Goal: Task Accomplishment & Management: Use online tool/utility

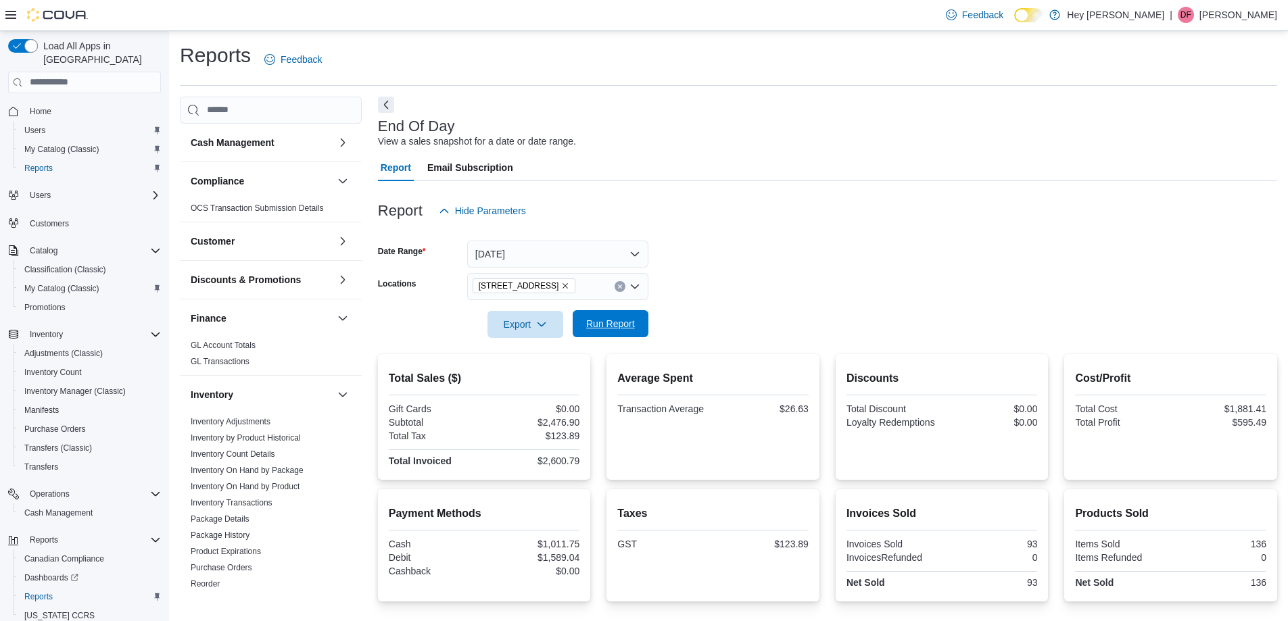
click at [616, 321] on span "Run Report" at bounding box center [610, 324] width 49 height 14
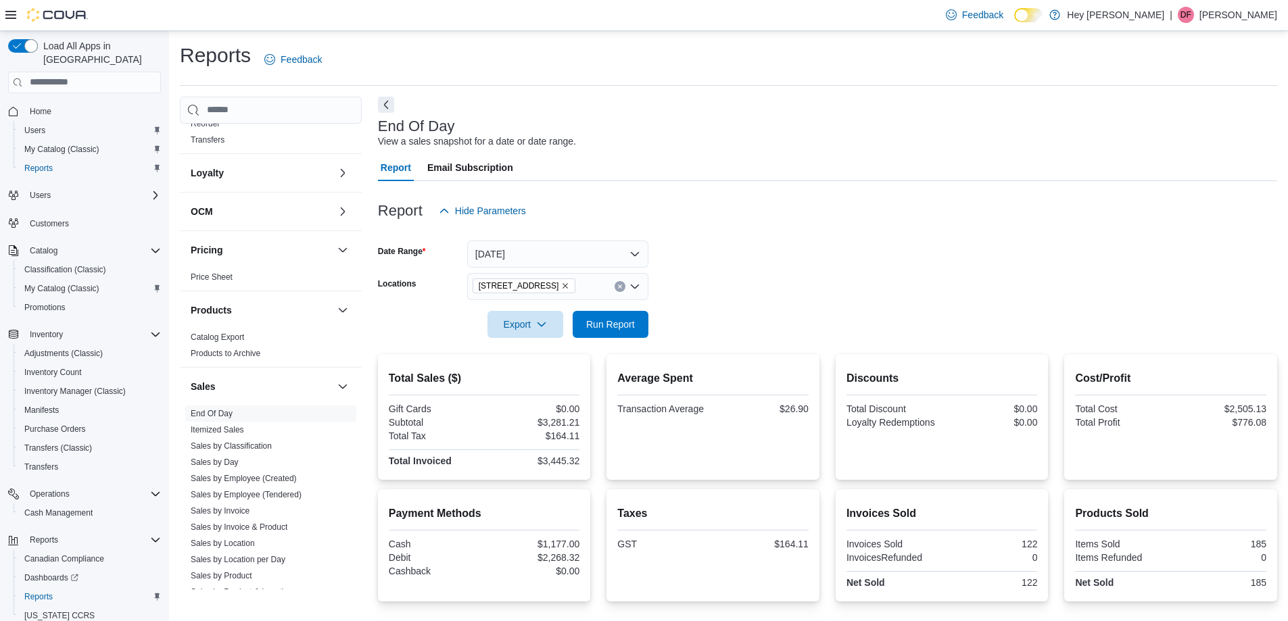
scroll to position [541, 0]
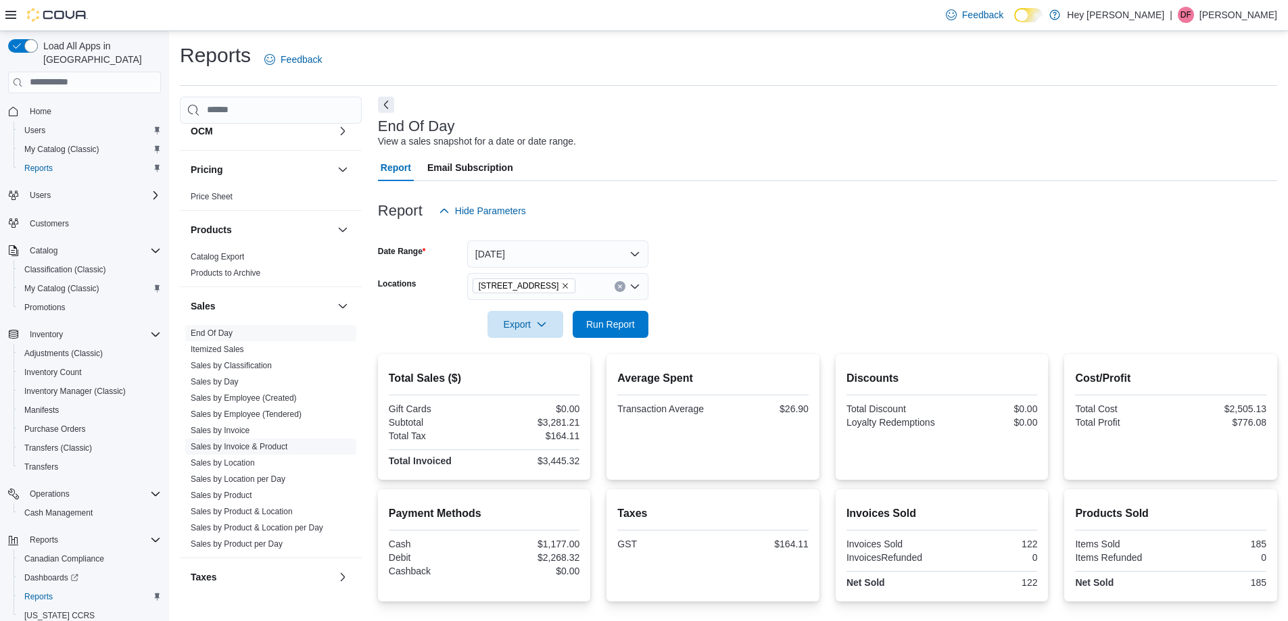
click at [273, 446] on link "Sales by Invoice & Product" at bounding box center [239, 446] width 97 height 9
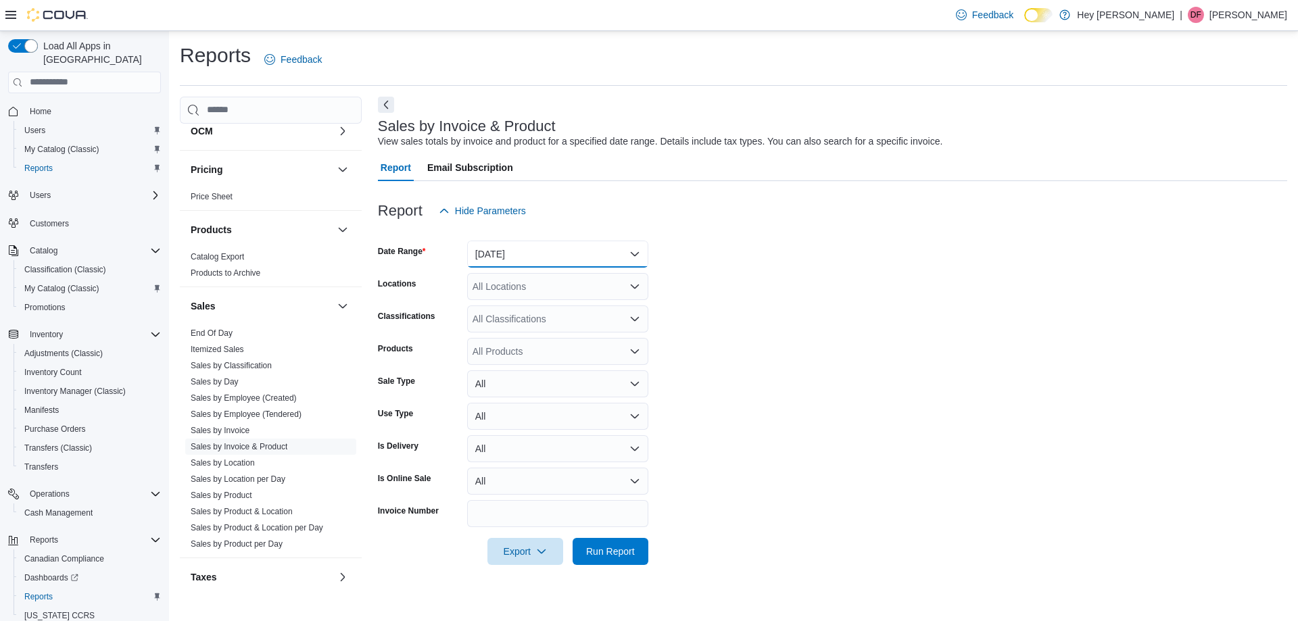
click at [534, 251] on button "[DATE]" at bounding box center [557, 254] width 181 height 27
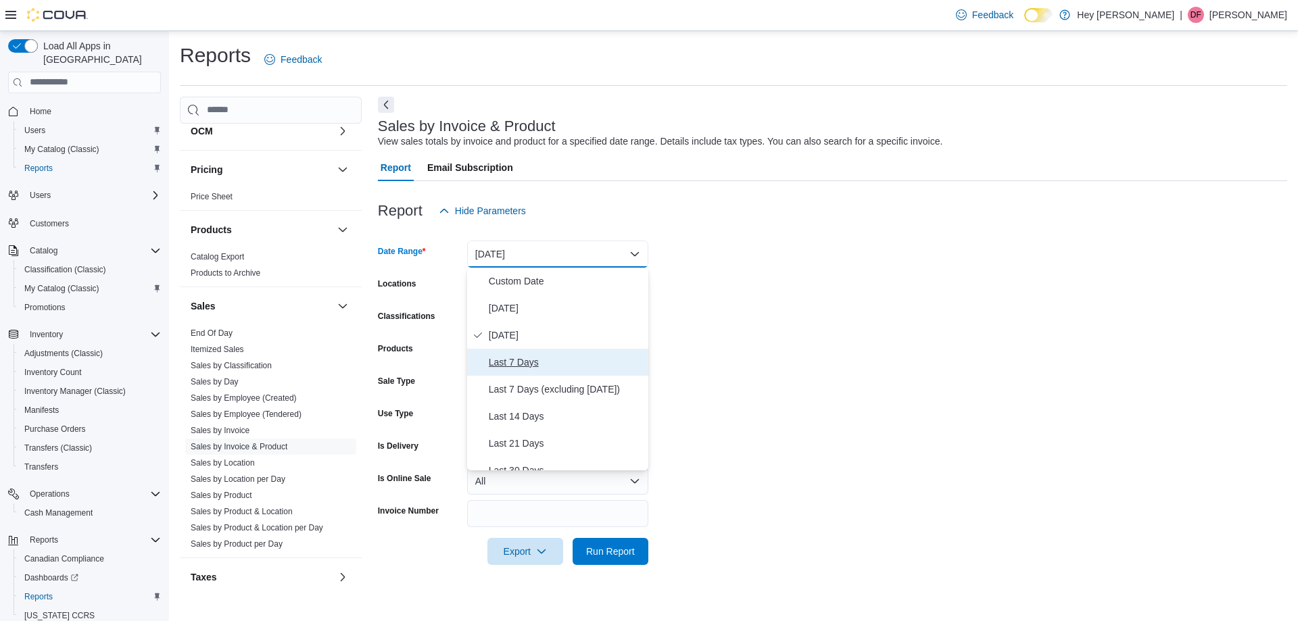
click at [555, 364] on span "Last 7 Days" at bounding box center [566, 362] width 154 height 16
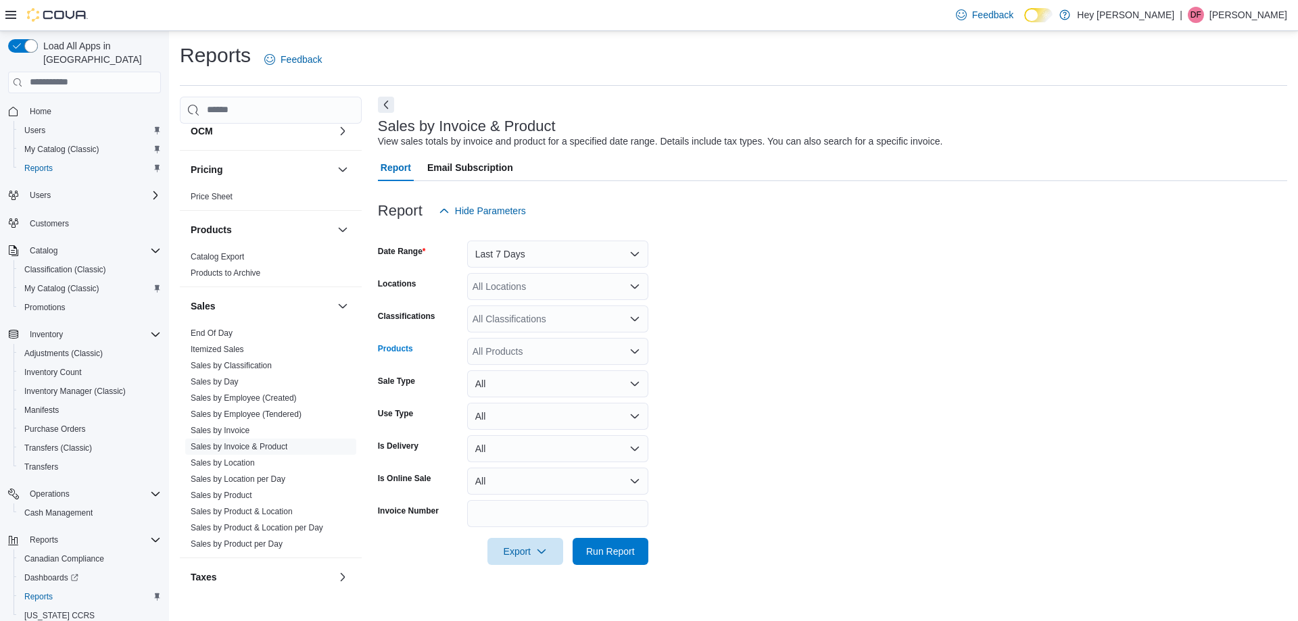
click at [538, 354] on div "All Products" at bounding box center [557, 351] width 181 height 27
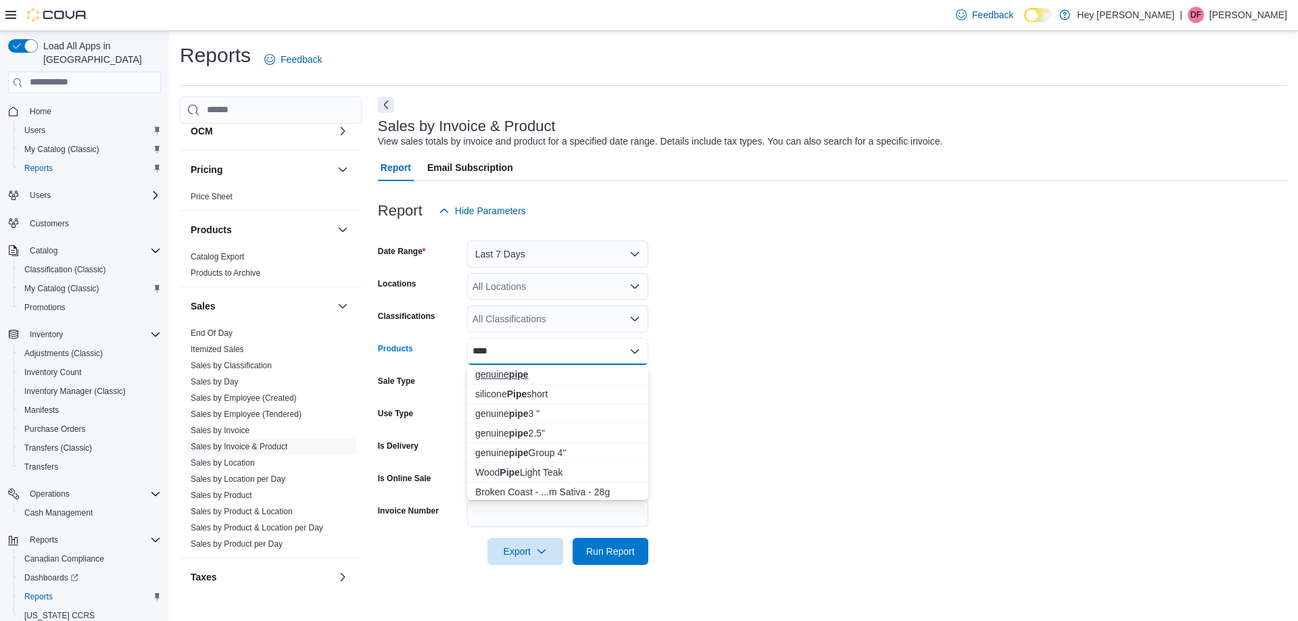
type input "****"
click at [542, 375] on div "genuine pipe" at bounding box center [557, 375] width 165 height 14
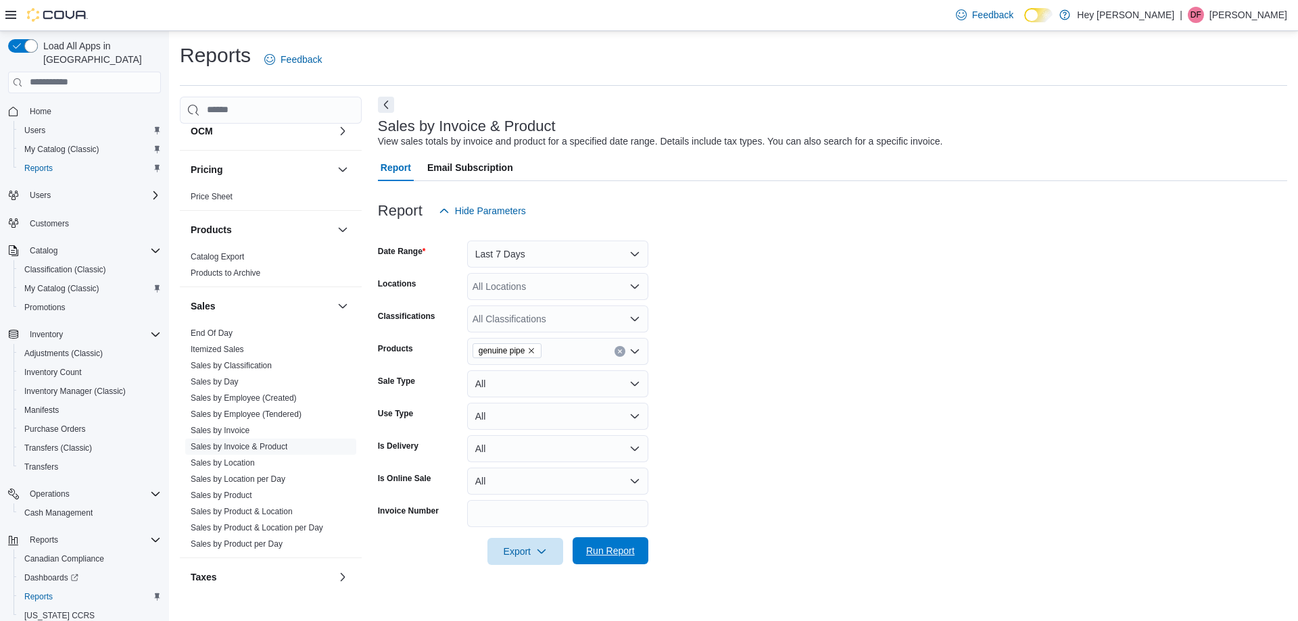
click at [621, 546] on span "Run Report" at bounding box center [610, 551] width 49 height 14
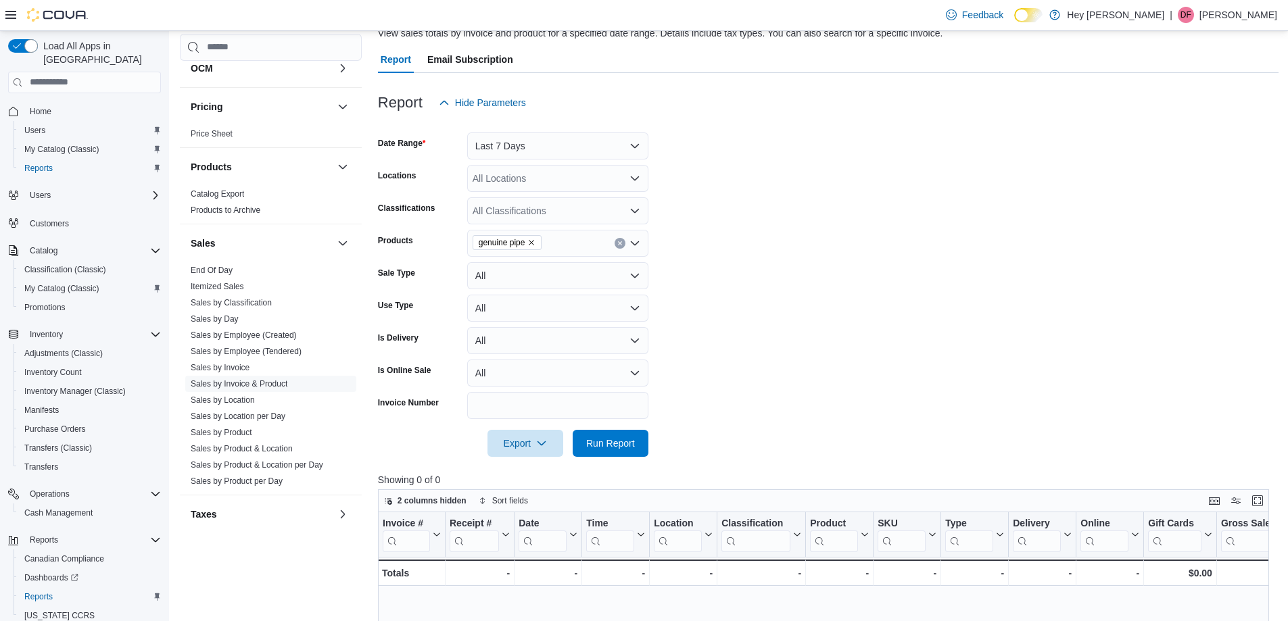
scroll to position [68, 0]
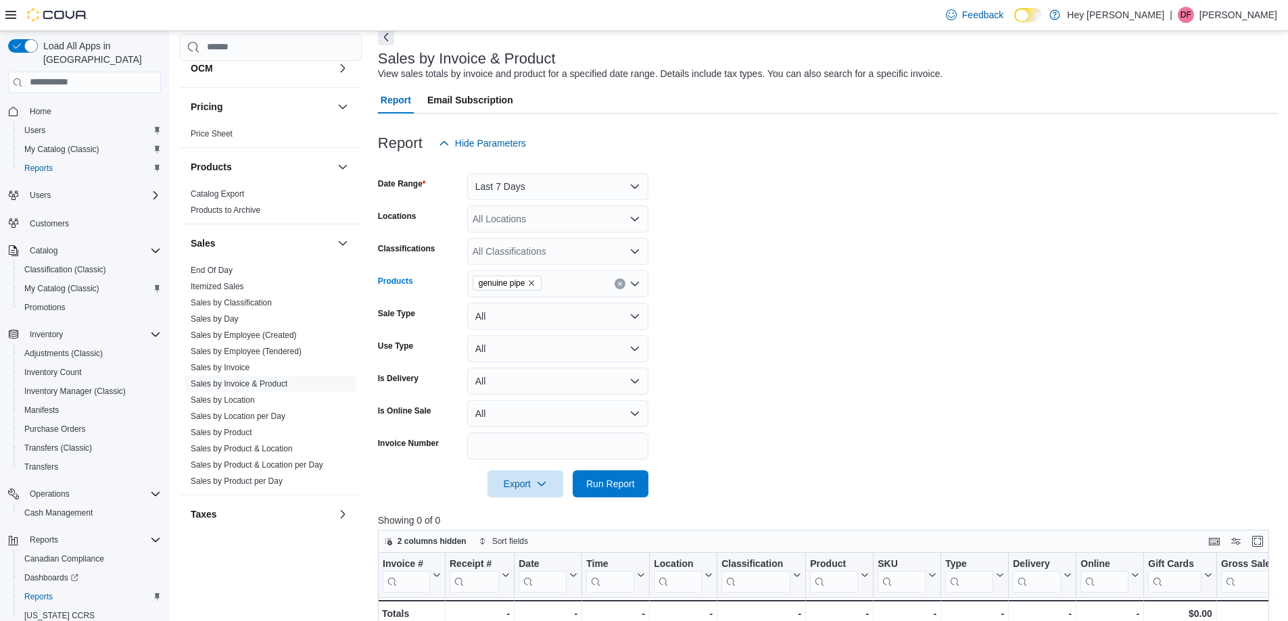
click at [530, 287] on icon "Remove genuine pipe from selection in this group" at bounding box center [531, 283] width 8 height 8
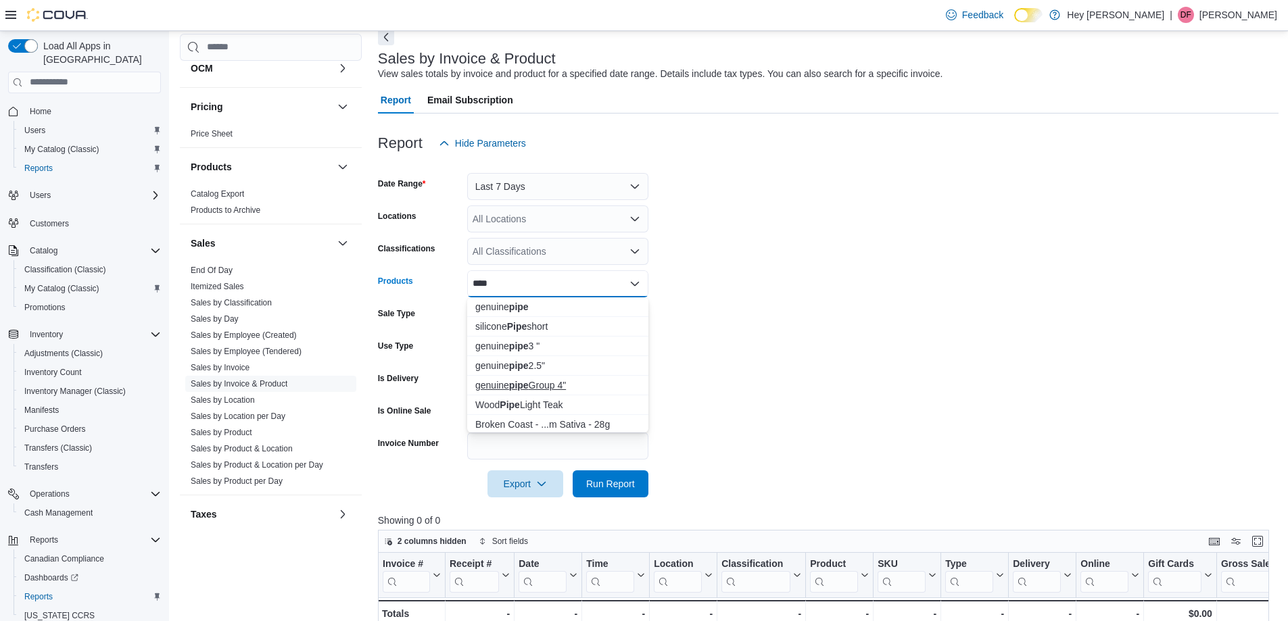
type input "****"
click at [571, 381] on div "genuine pipe Group 4"" at bounding box center [557, 386] width 165 height 14
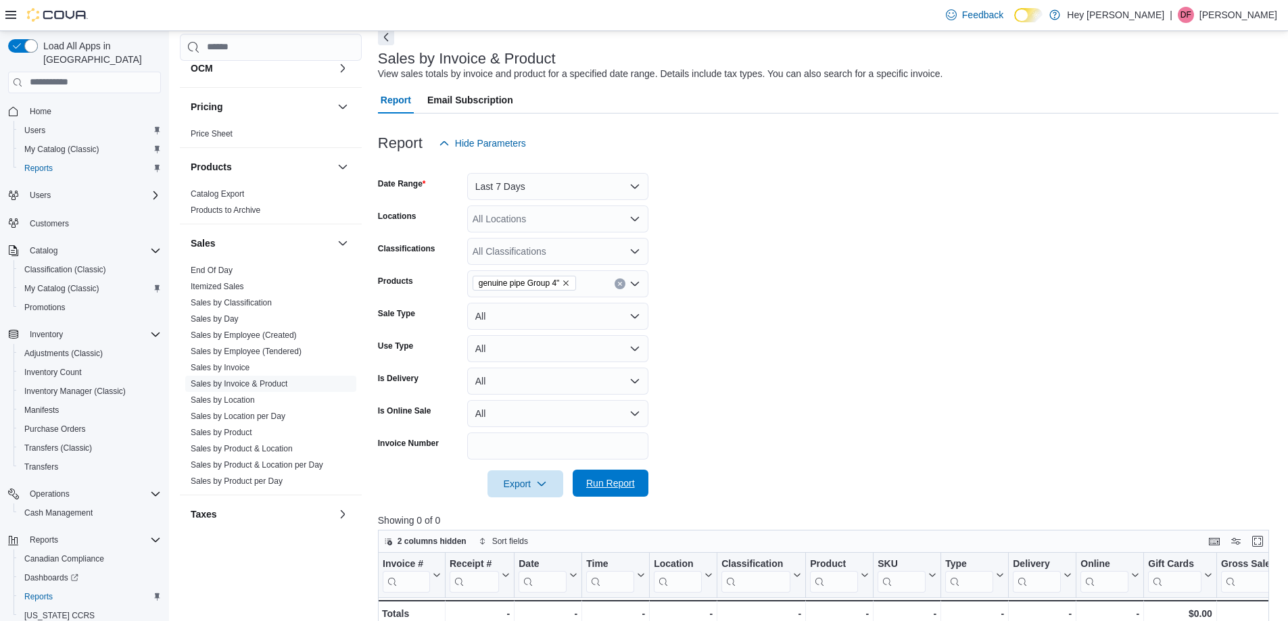
click at [617, 488] on span "Run Report" at bounding box center [610, 484] width 49 height 14
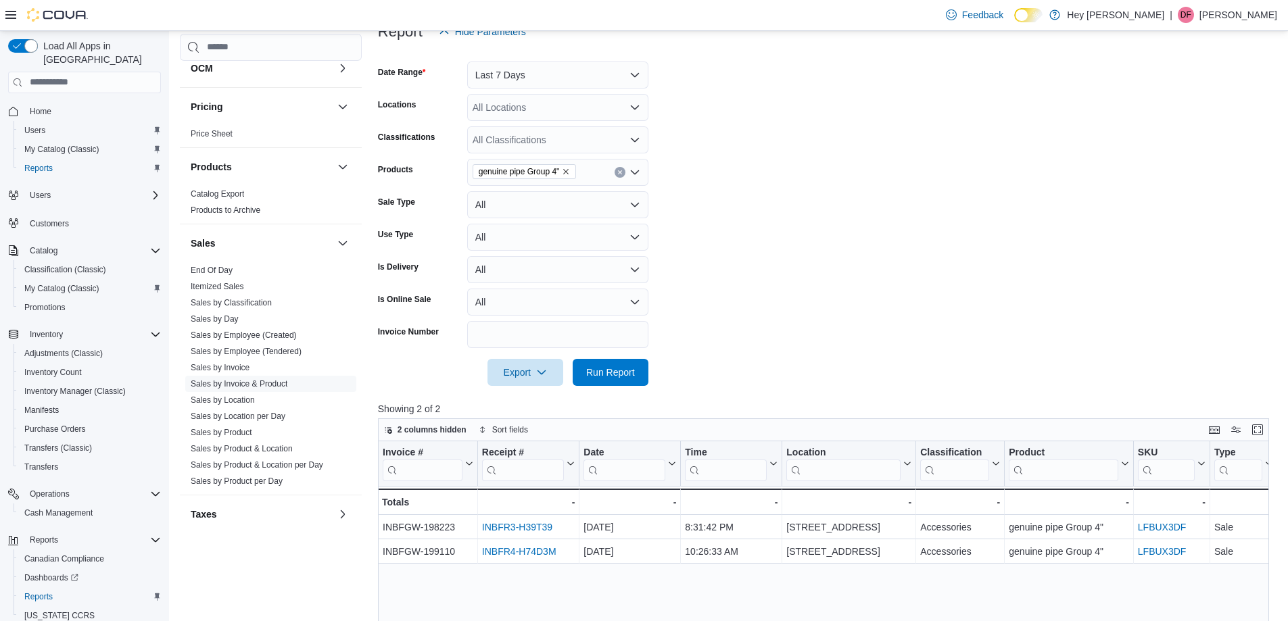
scroll to position [203, 0]
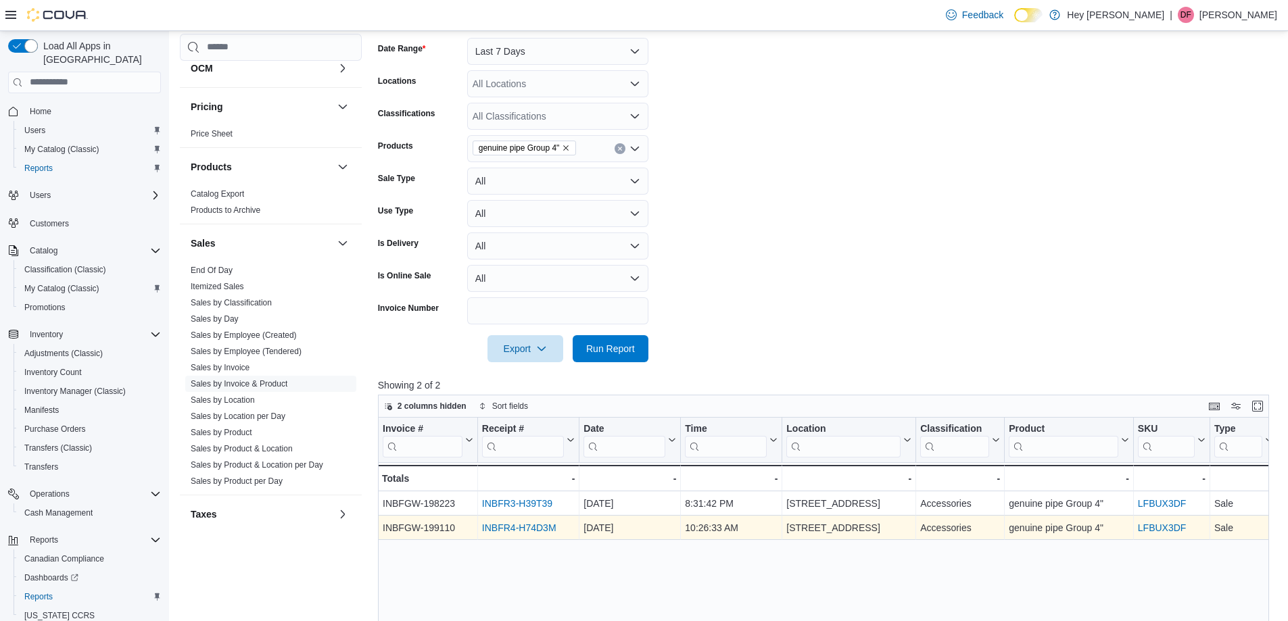
click at [520, 532] on link "INBFR4-H74D3M" at bounding box center [519, 528] width 74 height 11
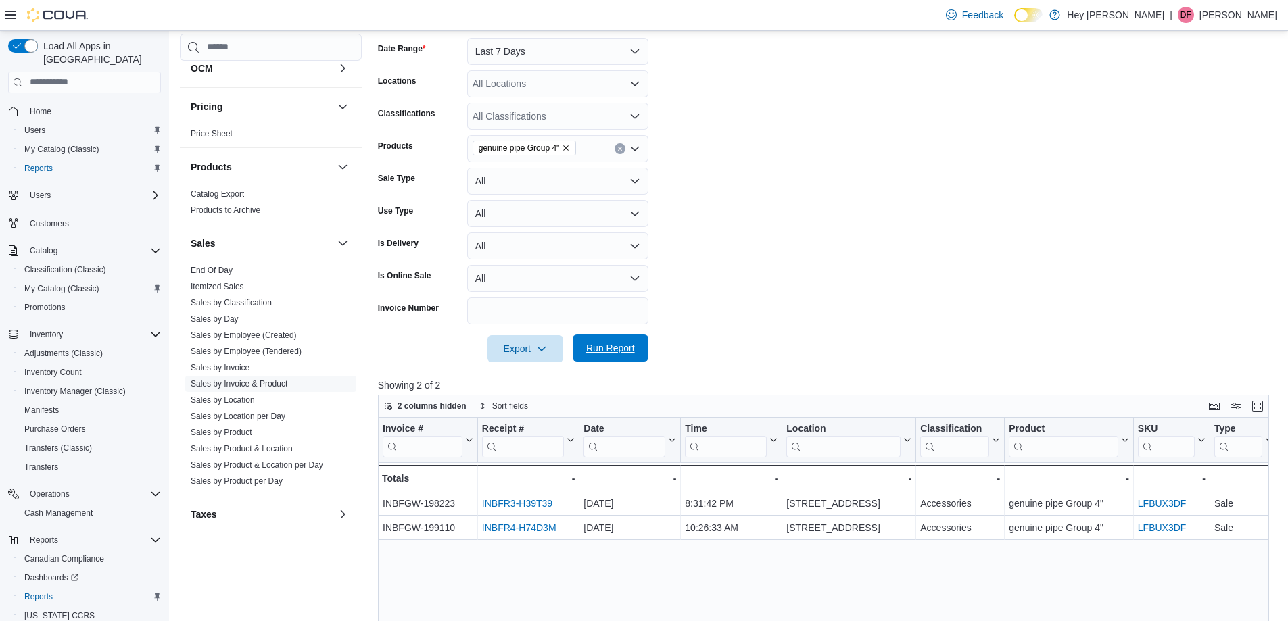
click at [599, 352] on span "Run Report" at bounding box center [610, 348] width 49 height 14
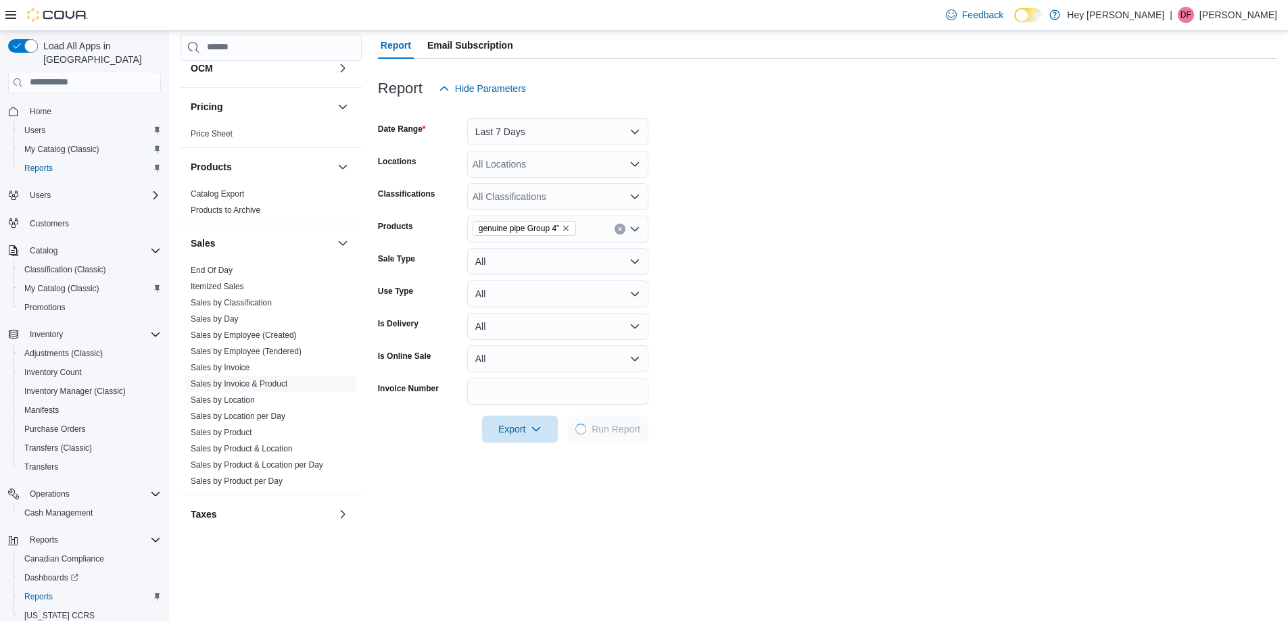
scroll to position [0, 0]
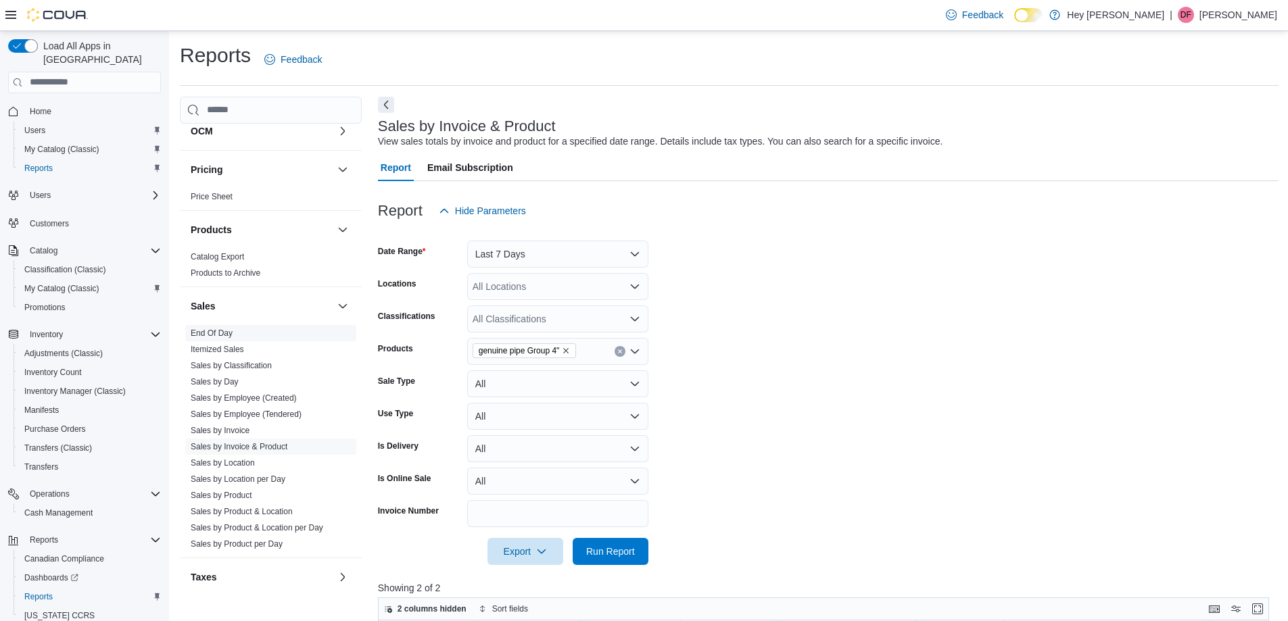
click at [227, 329] on link "End Of Day" at bounding box center [212, 333] width 42 height 9
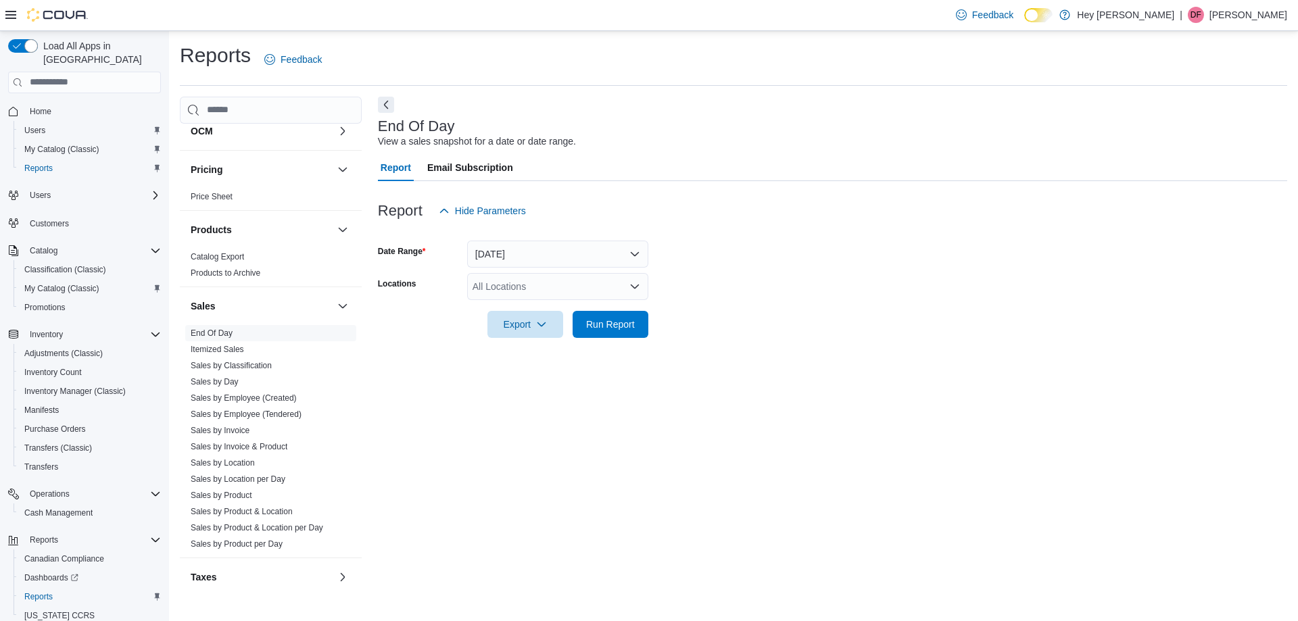
click at [514, 287] on div "All Locations" at bounding box center [557, 286] width 181 height 27
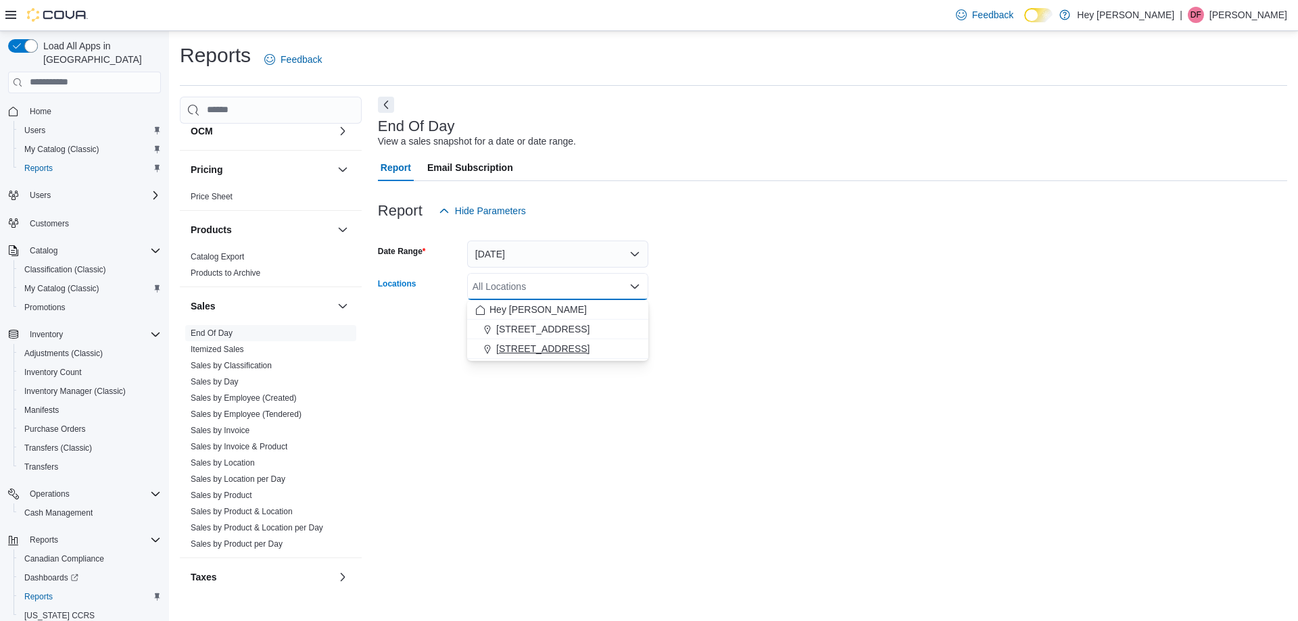
click at [533, 346] on span "[STREET_ADDRESS]" at bounding box center [542, 349] width 93 height 14
click at [631, 449] on div "End Of Day View a sales snapshot for a date or date range. Report Email Subscri…" at bounding box center [833, 343] width 910 height 493
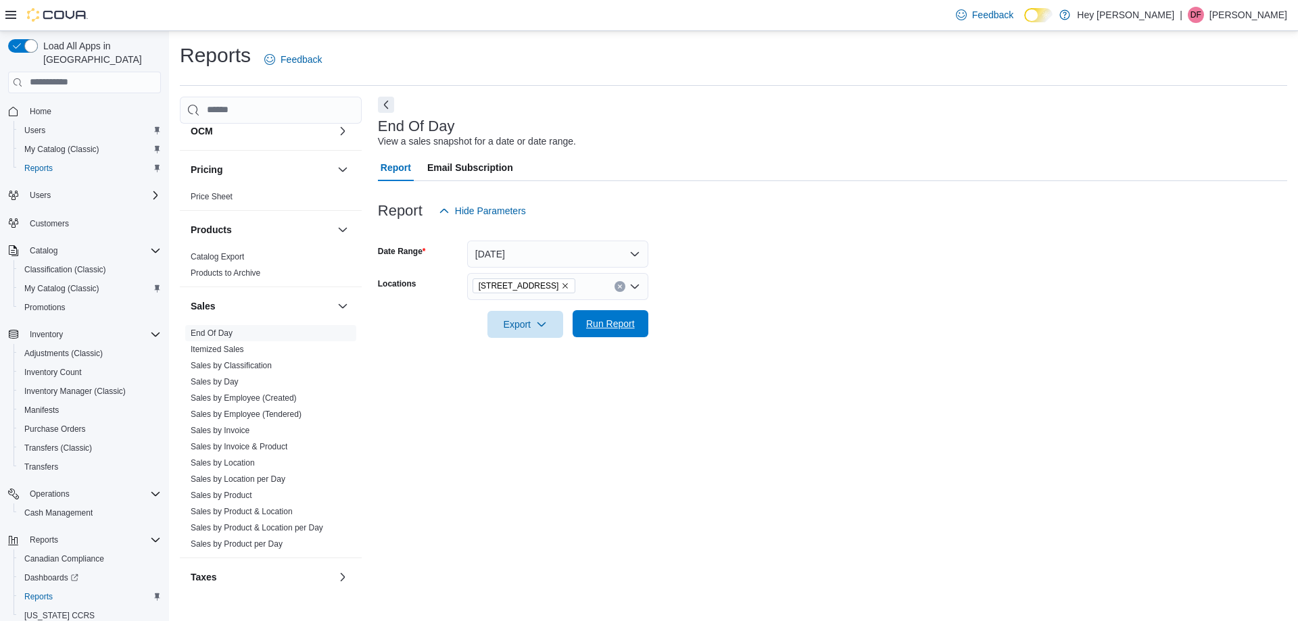
click at [614, 335] on span "Run Report" at bounding box center [611, 323] width 60 height 27
